Goal: Find specific fact: Find specific fact

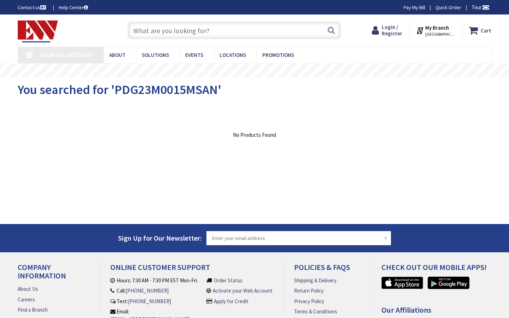
type input "[STREET_ADDRESS][US_STATE]"
